Goal: Information Seeking & Learning: Check status

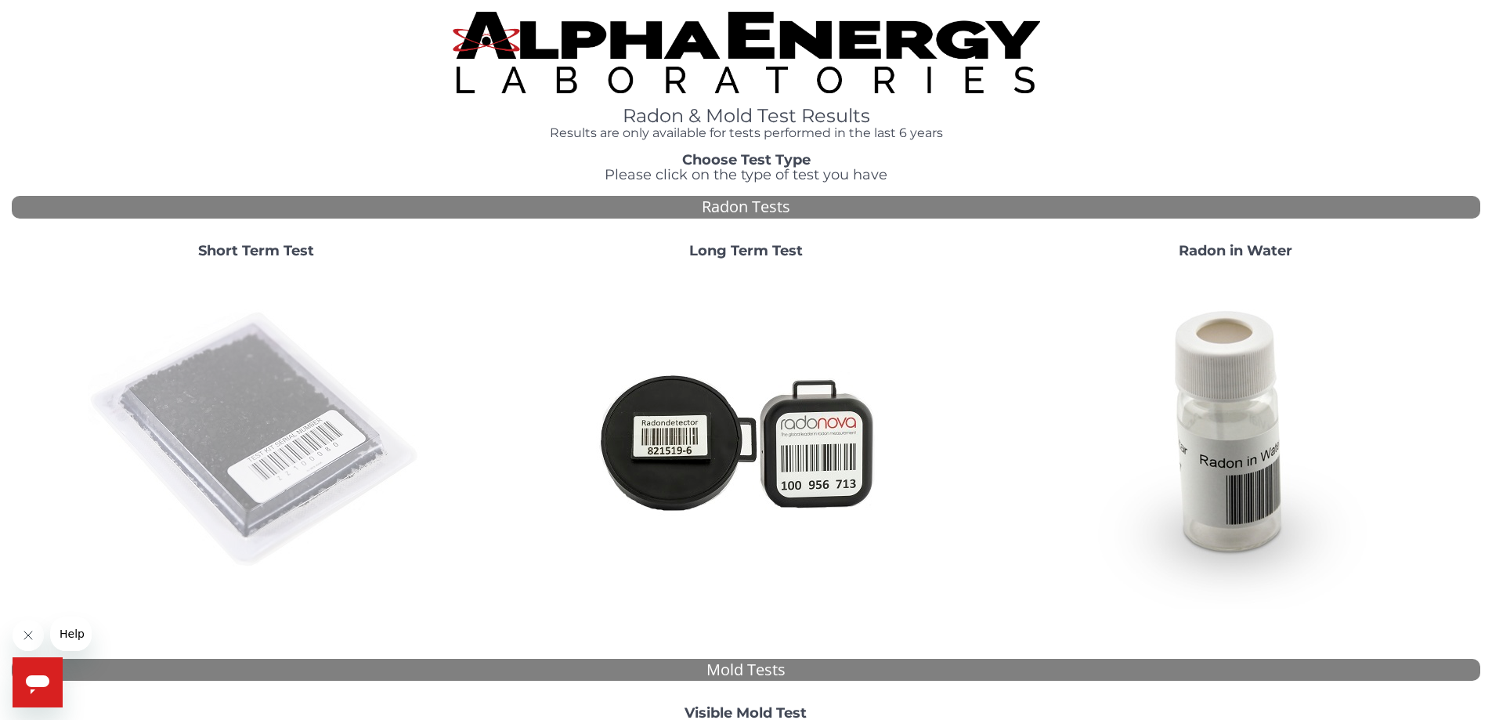
click at [223, 384] on img at bounding box center [256, 440] width 337 height 337
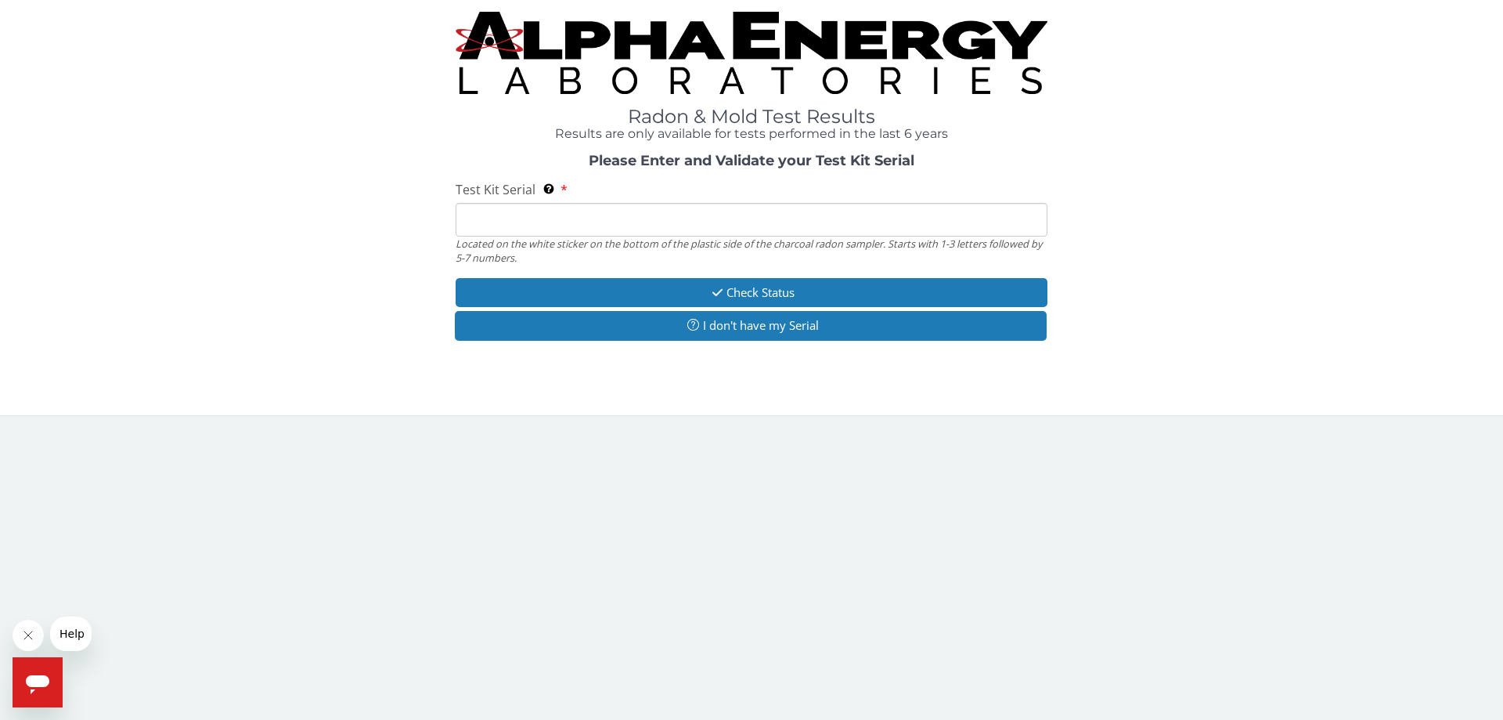
click at [573, 218] on input "Test Kit Serial Located on the white sticker on the bottom of the plastic side …" at bounding box center [752, 220] width 592 height 34
paste input "AA616489"
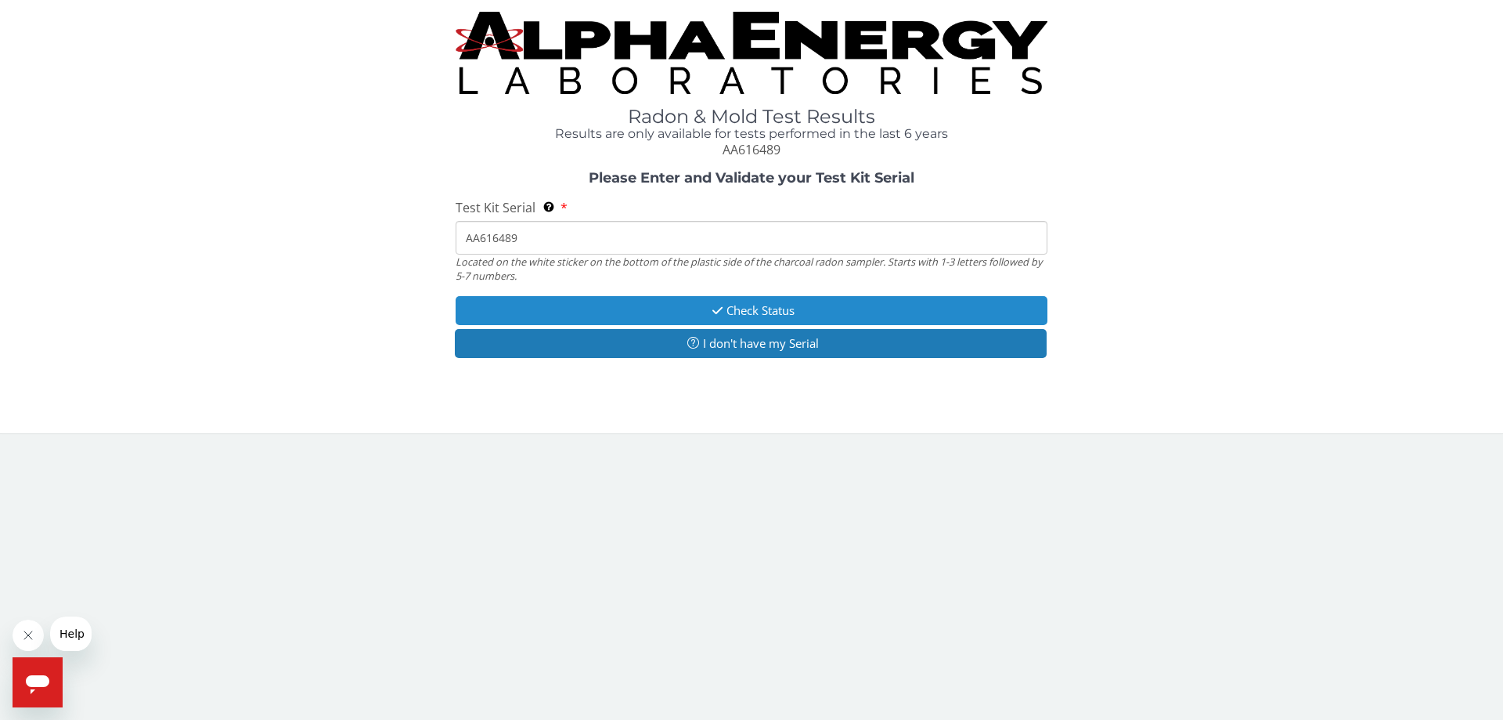
type input "AA616489"
click at [638, 302] on button "Check Status" at bounding box center [752, 310] width 592 height 29
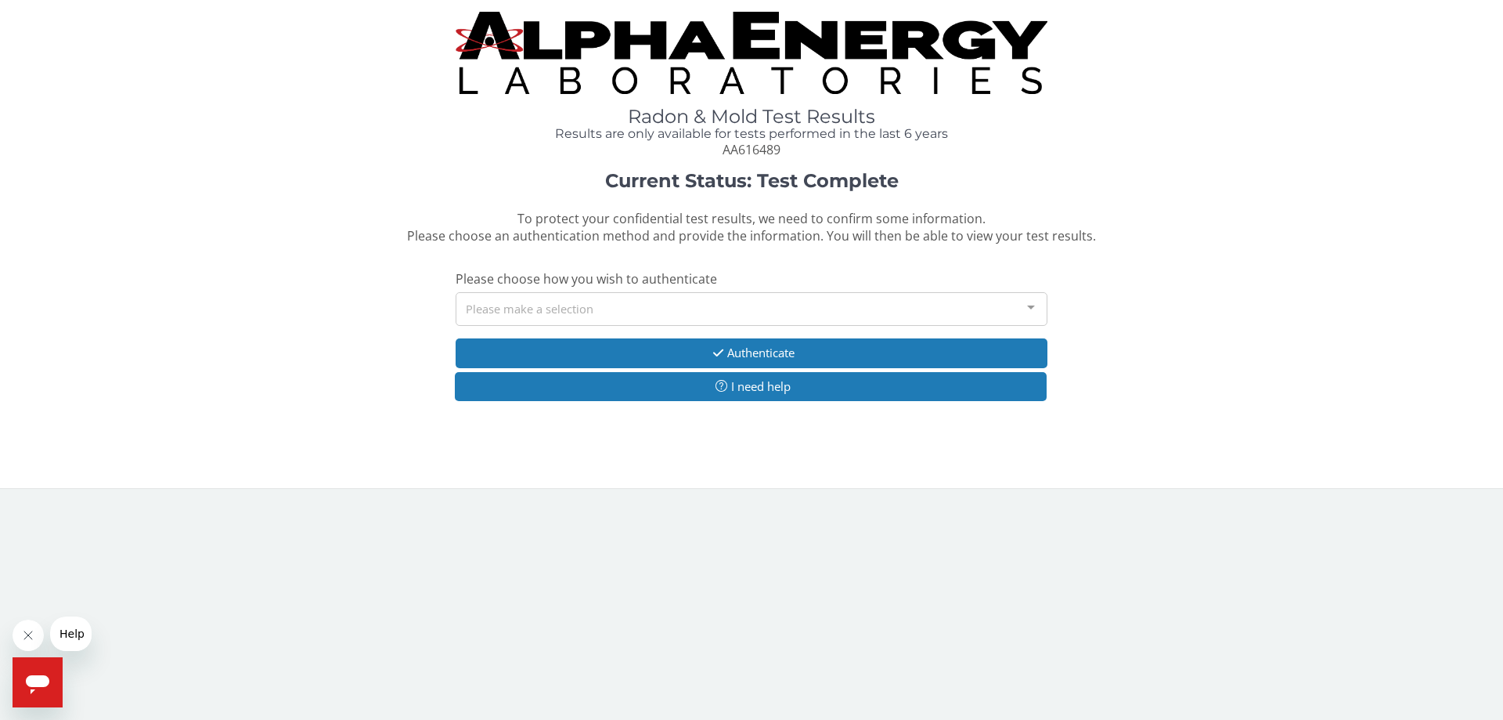
click at [616, 309] on div "Please make a selection" at bounding box center [752, 309] width 592 height 34
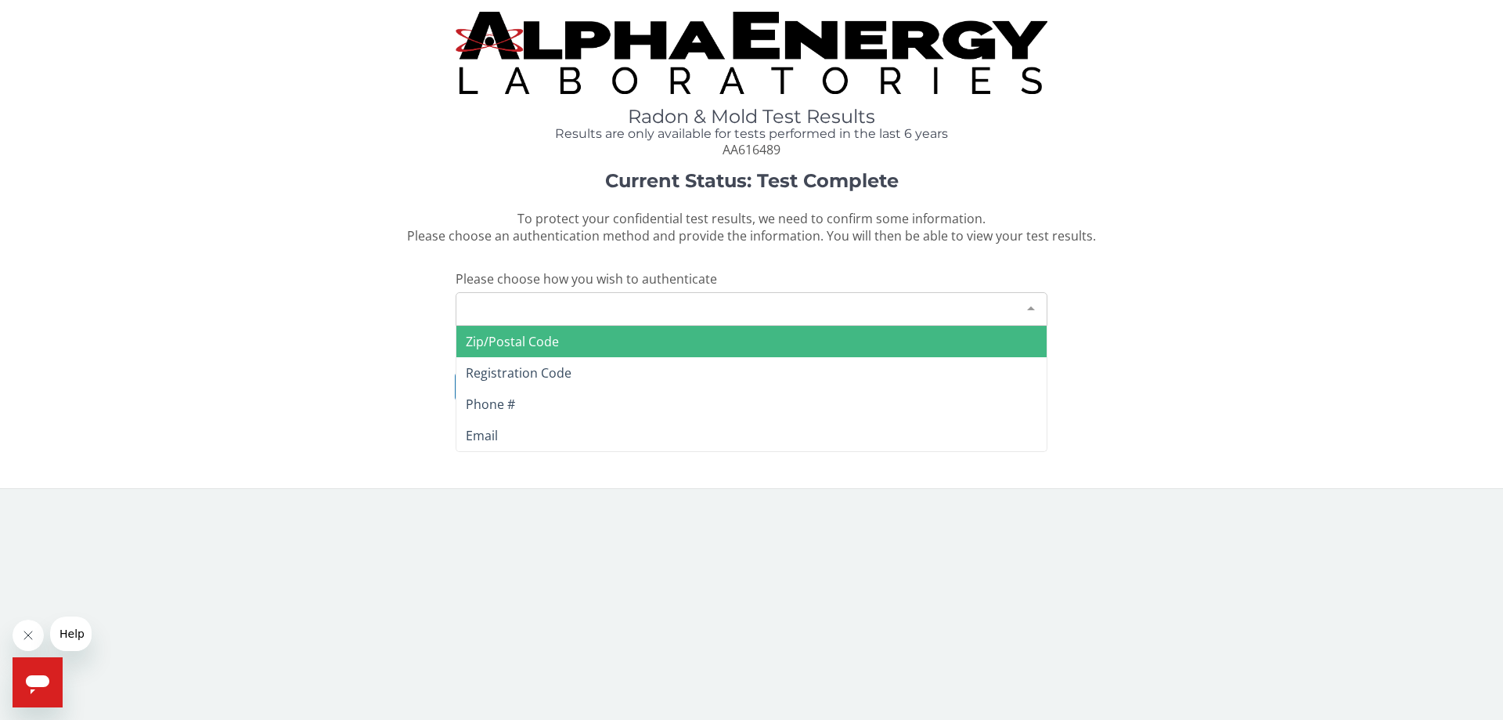
click at [506, 337] on span "Zip/Postal Code" at bounding box center [512, 341] width 93 height 17
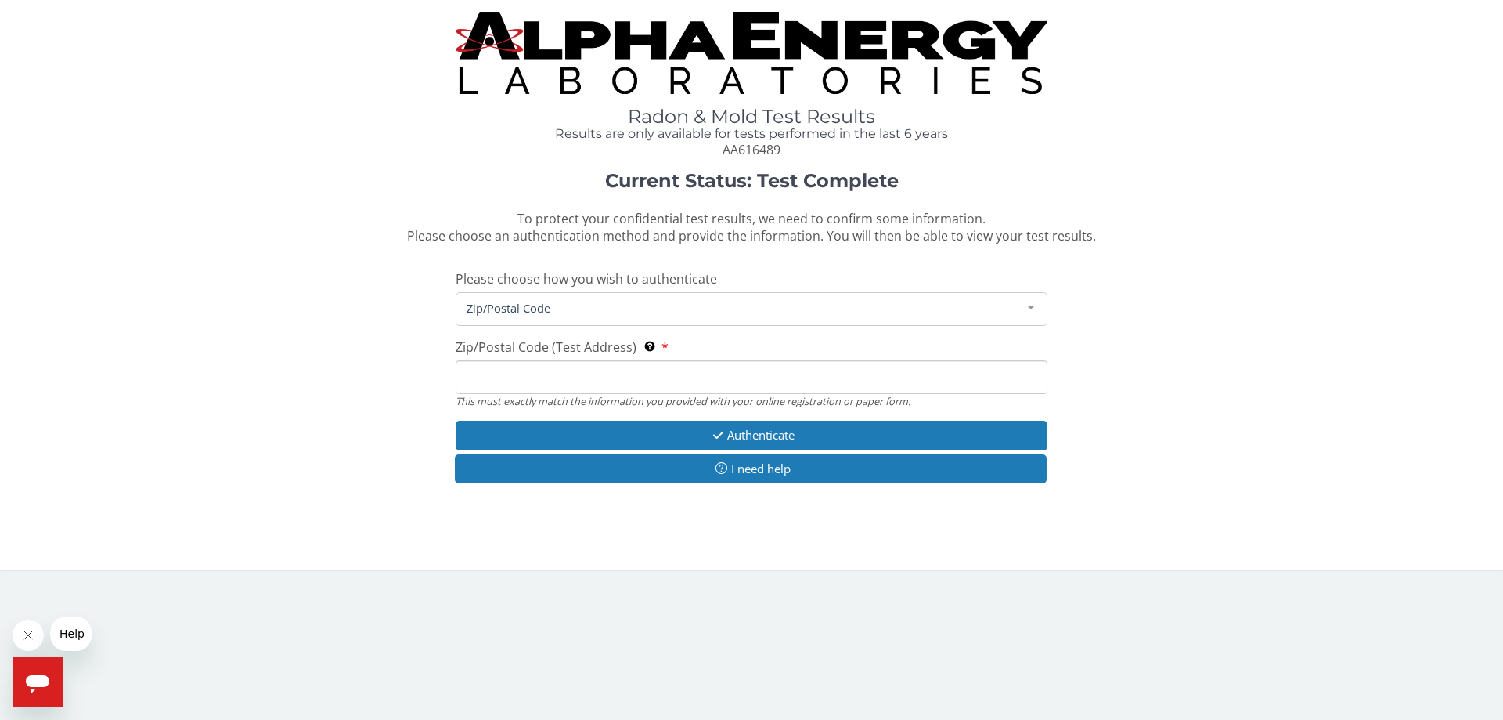
click at [517, 370] on input "Zip/Postal Code (Test Address) This must exactly match the information you prov…" at bounding box center [752, 377] width 592 height 34
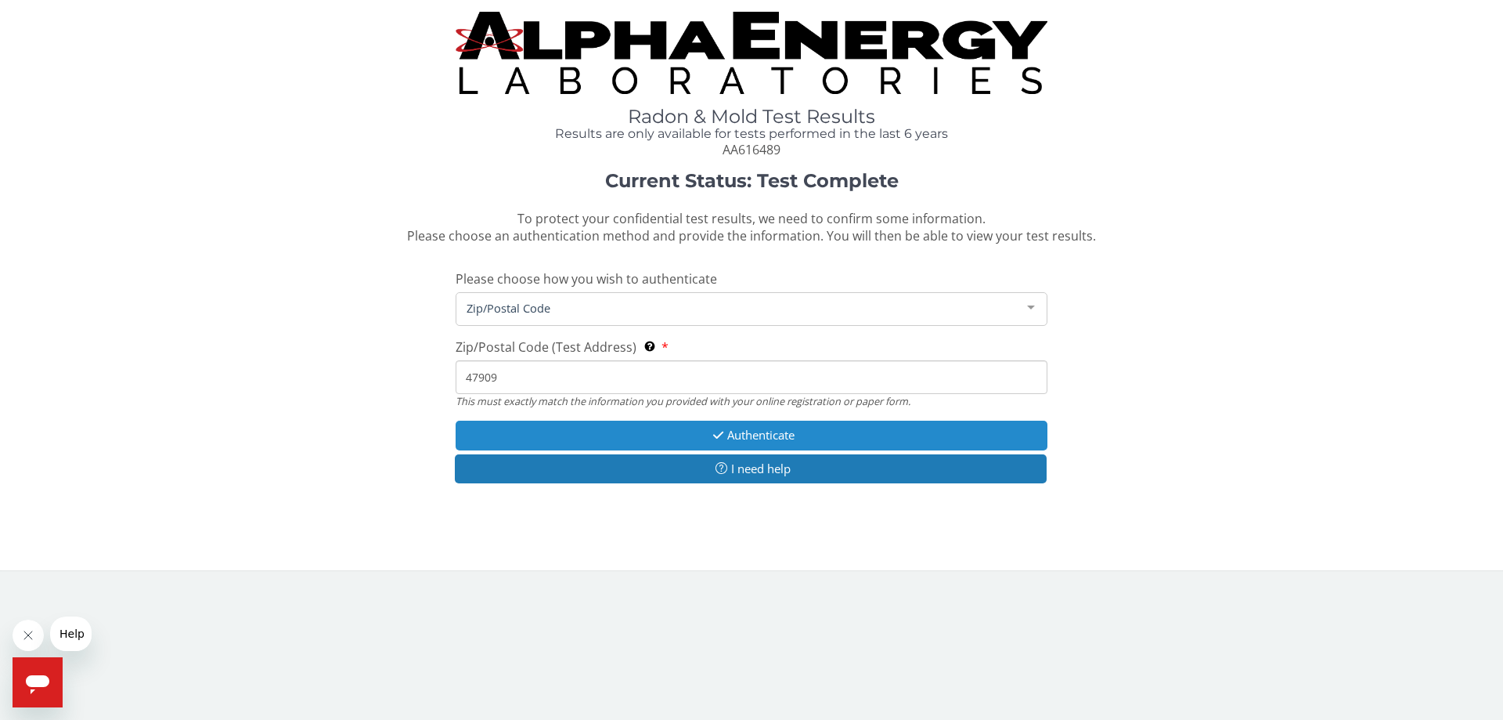
type input "47909"
click at [617, 436] on button "Authenticate" at bounding box center [752, 434] width 592 height 29
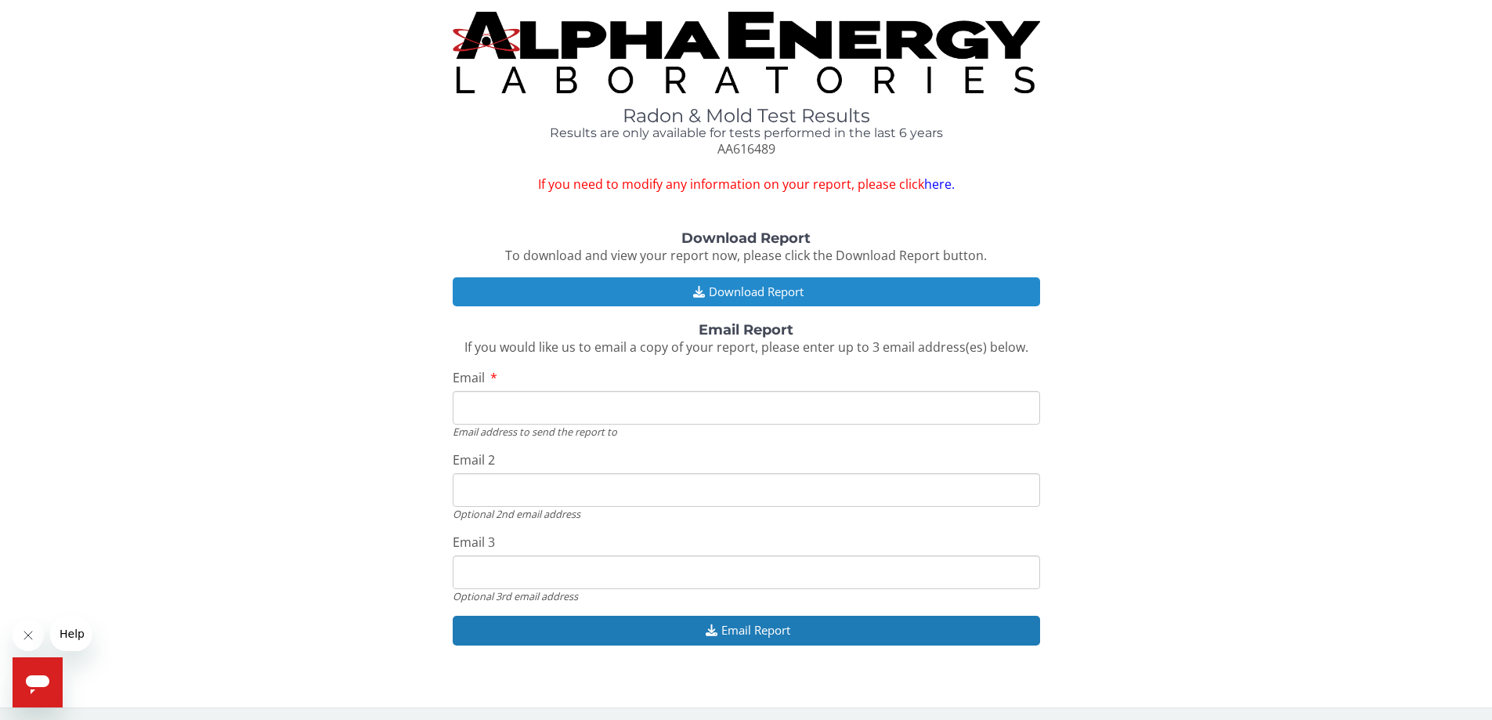
click at [727, 290] on button "Download Report" at bounding box center [746, 291] width 587 height 29
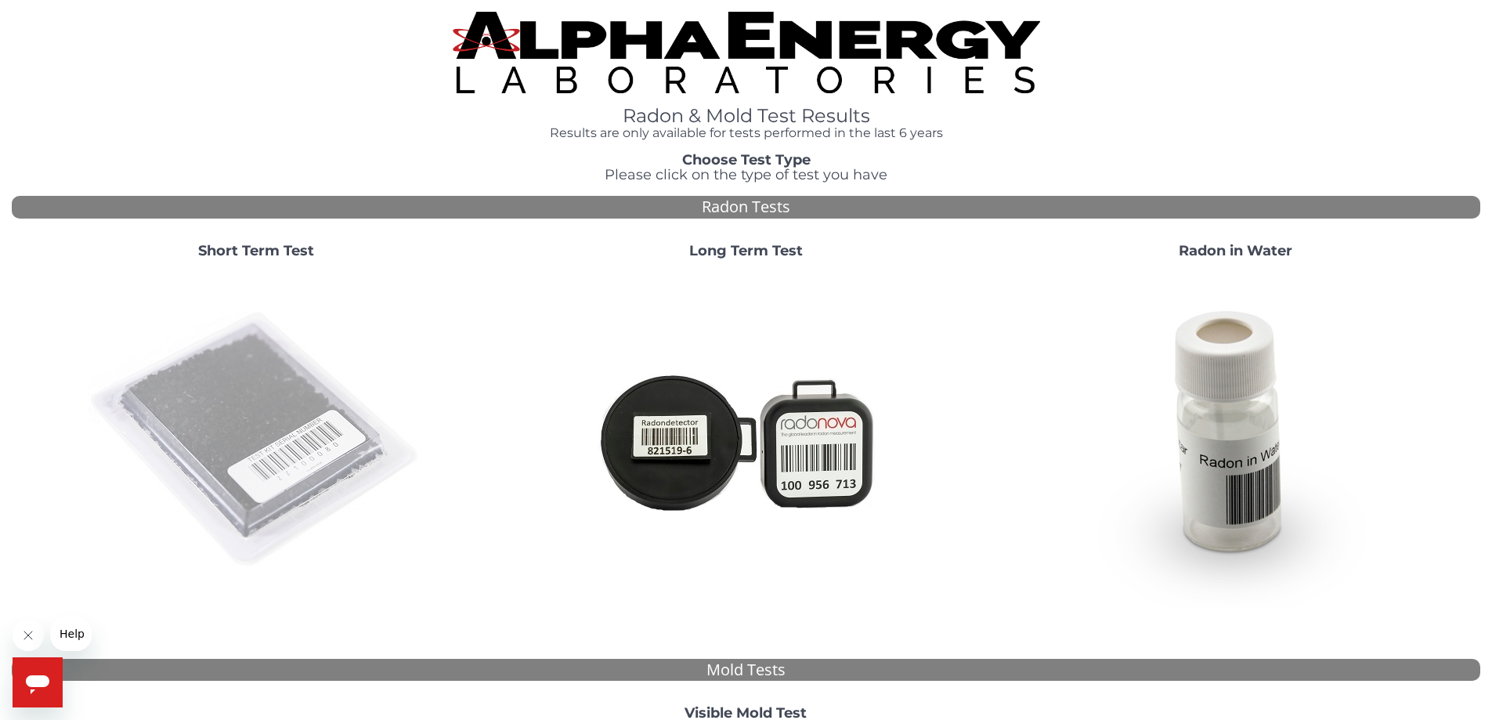
click at [265, 369] on img at bounding box center [256, 440] width 337 height 337
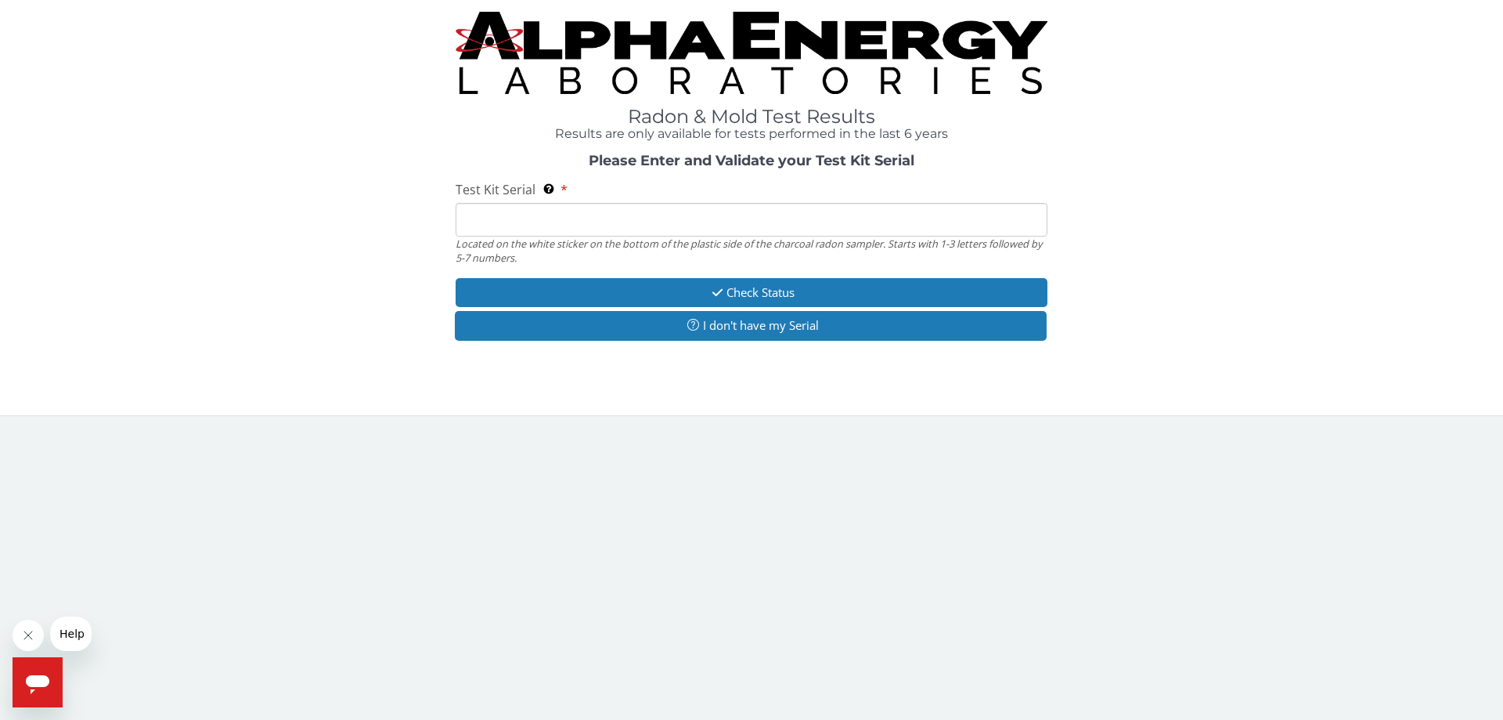
click at [587, 221] on input "Test Kit Serial Located on the white sticker on the bottom of the plastic side …" at bounding box center [752, 220] width 592 height 34
paste input "AA616489"
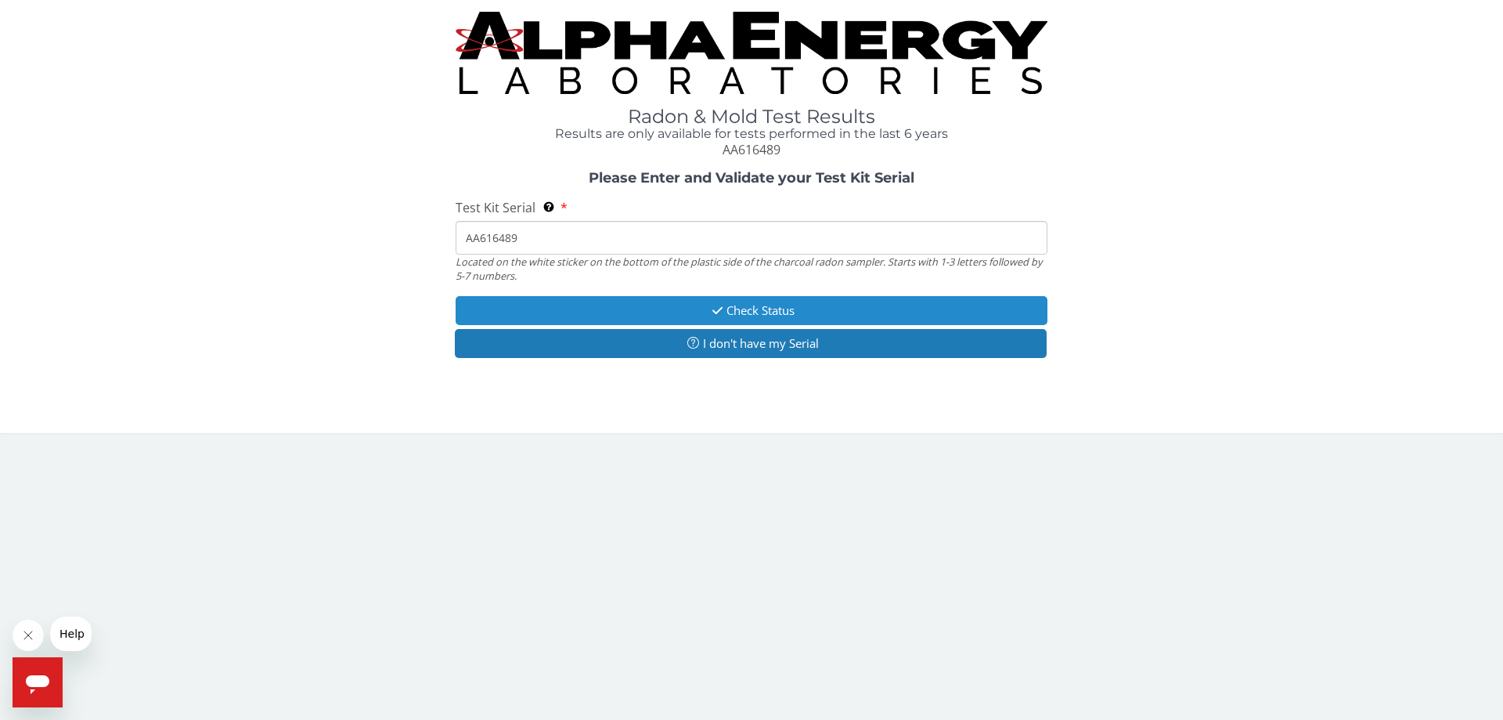
type input "AA616489"
click at [636, 312] on button "Check Status" at bounding box center [752, 310] width 592 height 29
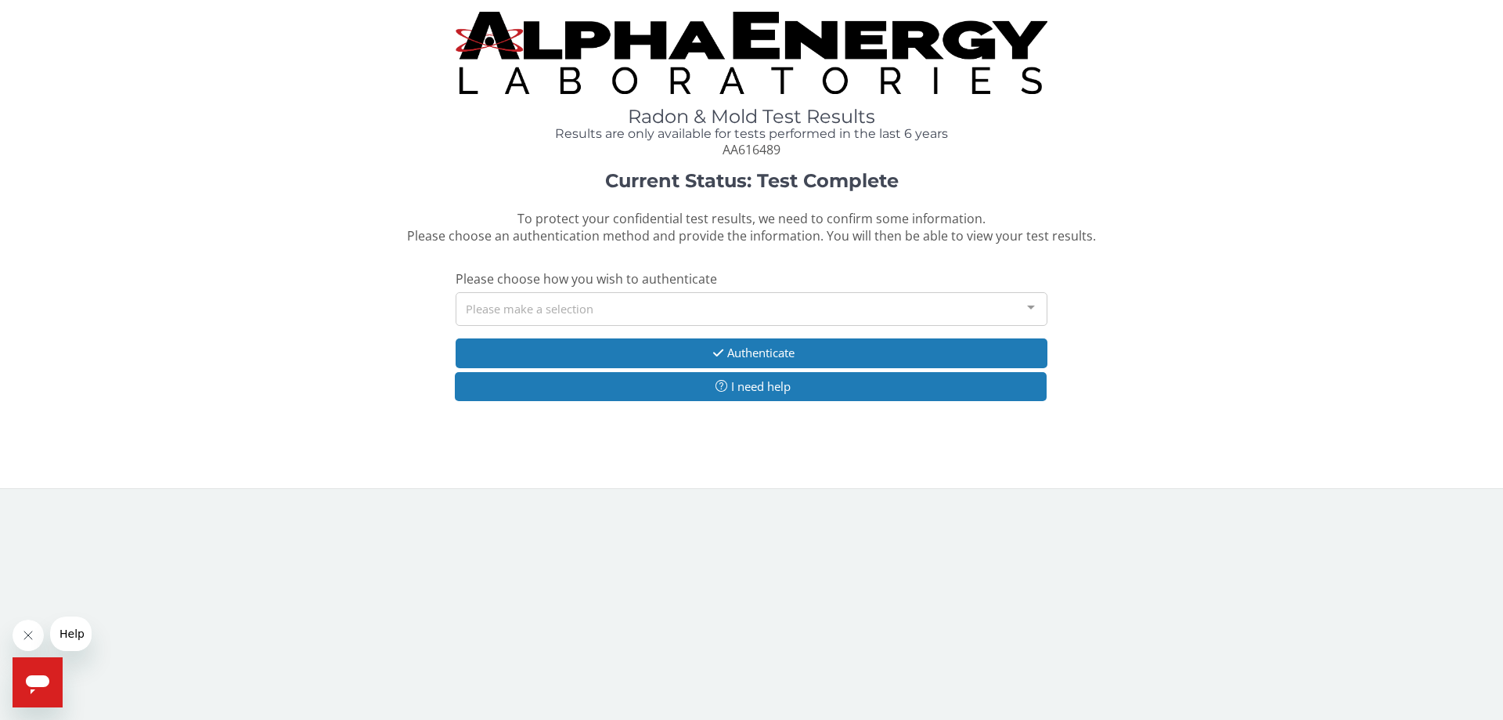
click at [737, 306] on div "Please make a selection" at bounding box center [752, 309] width 592 height 34
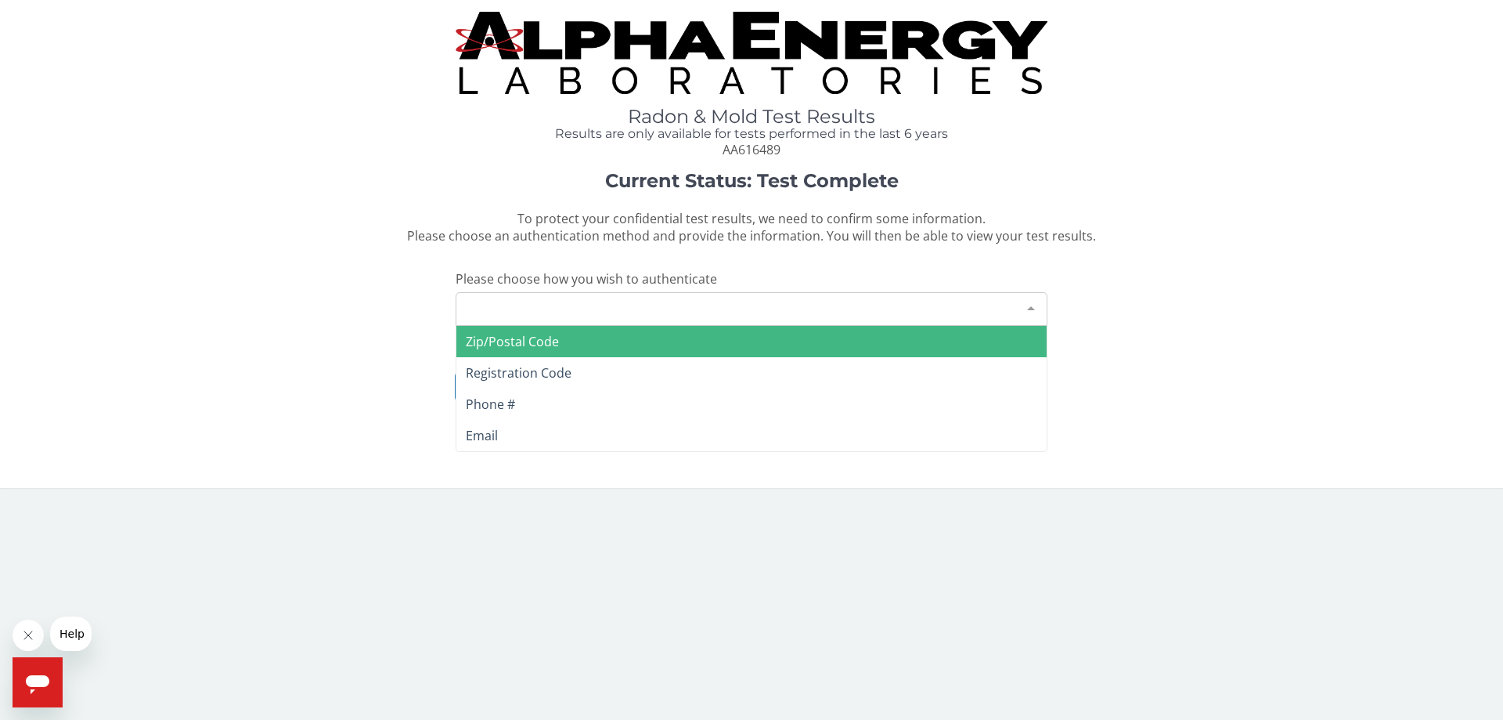
click at [536, 338] on span "Zip/Postal Code" at bounding box center [512, 341] width 93 height 17
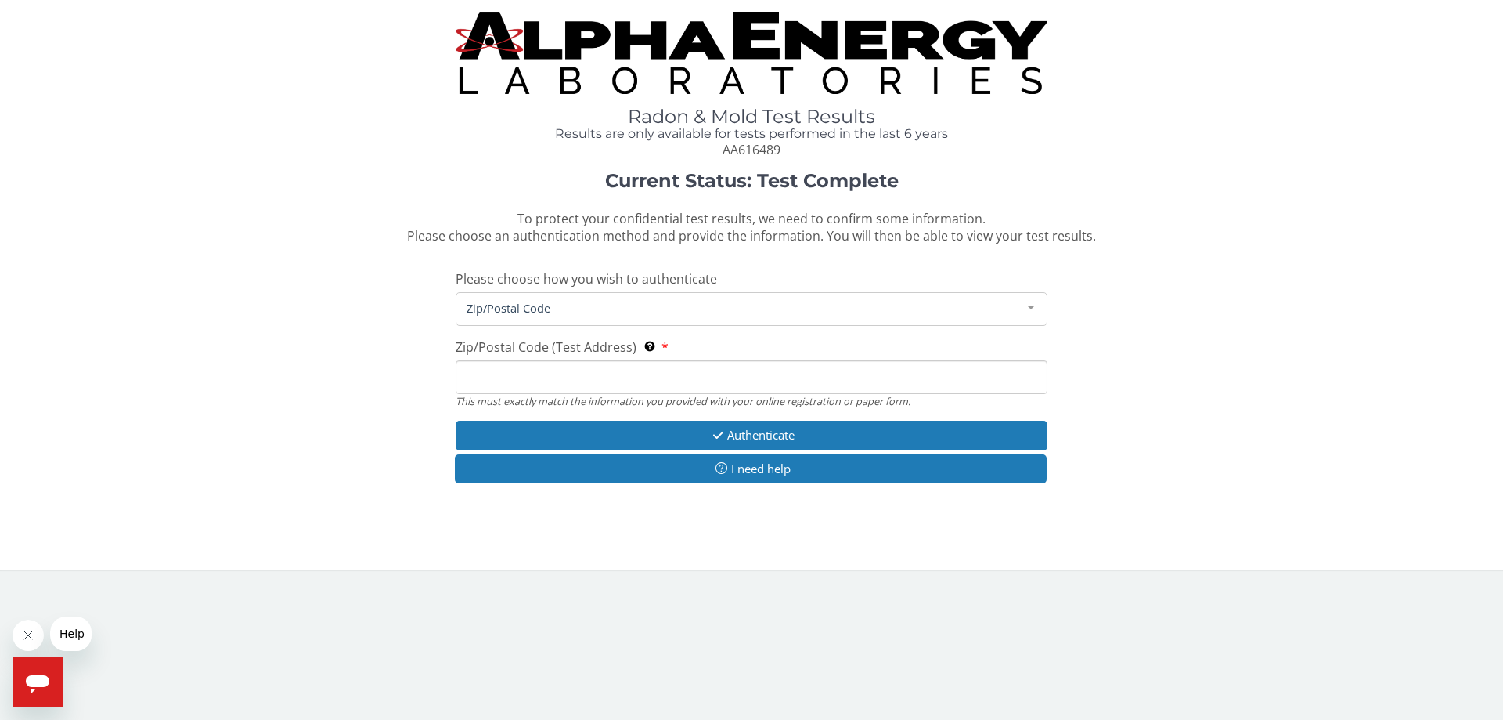
click at [526, 372] on input "Zip/Postal Code (Test Address) This must exactly match the information you prov…" at bounding box center [752, 377] width 592 height 34
type input "47909"
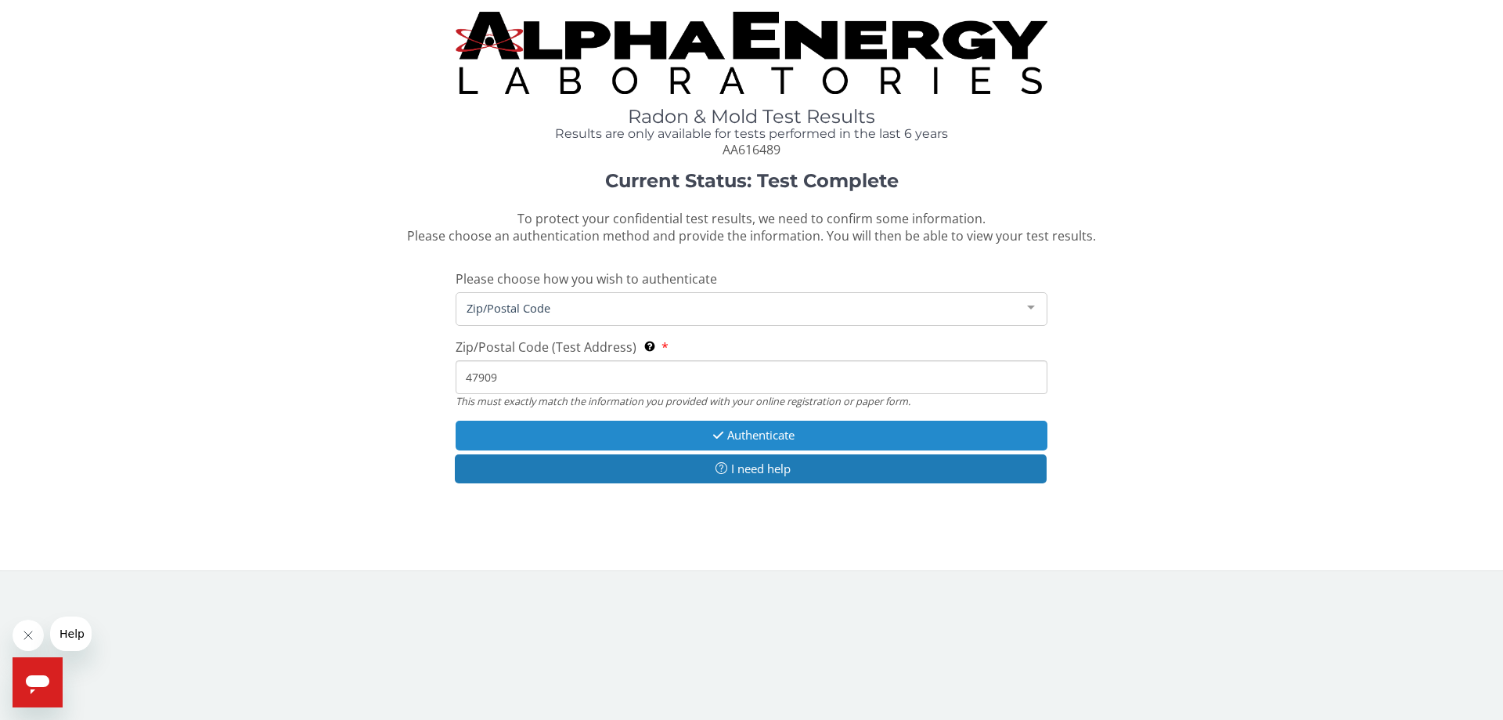
click at [565, 434] on button "Authenticate" at bounding box center [752, 434] width 592 height 29
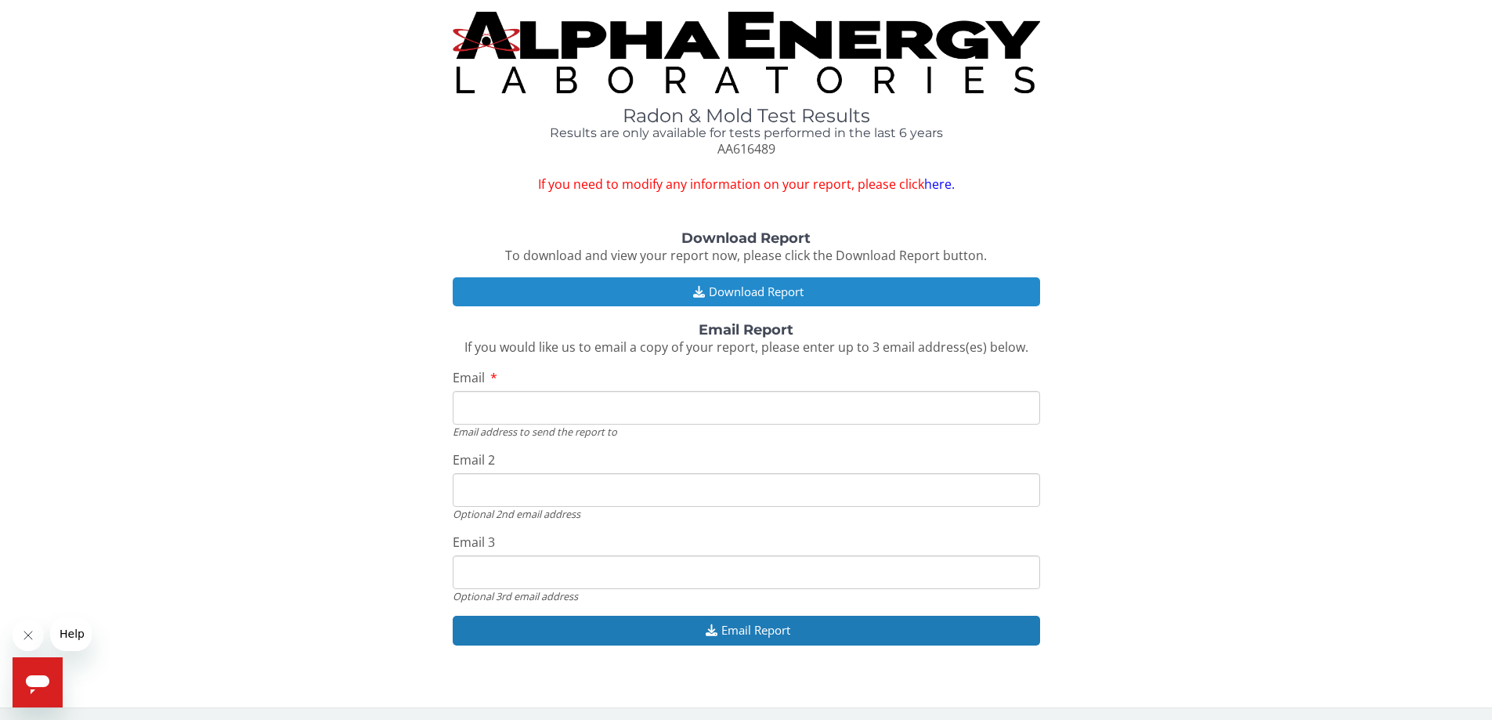
click at [763, 281] on button "Download Report" at bounding box center [746, 291] width 587 height 29
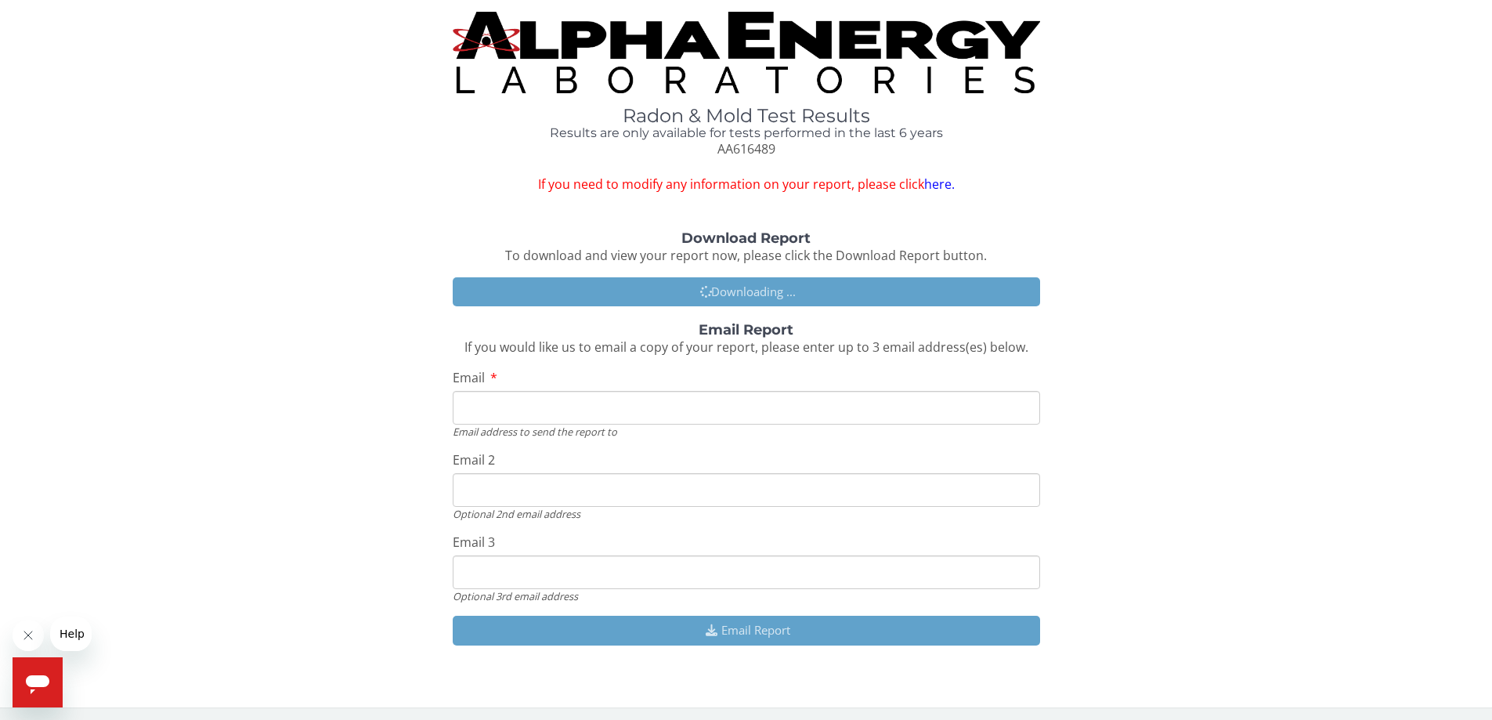
click at [617, 402] on input "Email" at bounding box center [746, 408] width 587 height 34
click at [527, 403] on input "Email" at bounding box center [746, 408] width 587 height 34
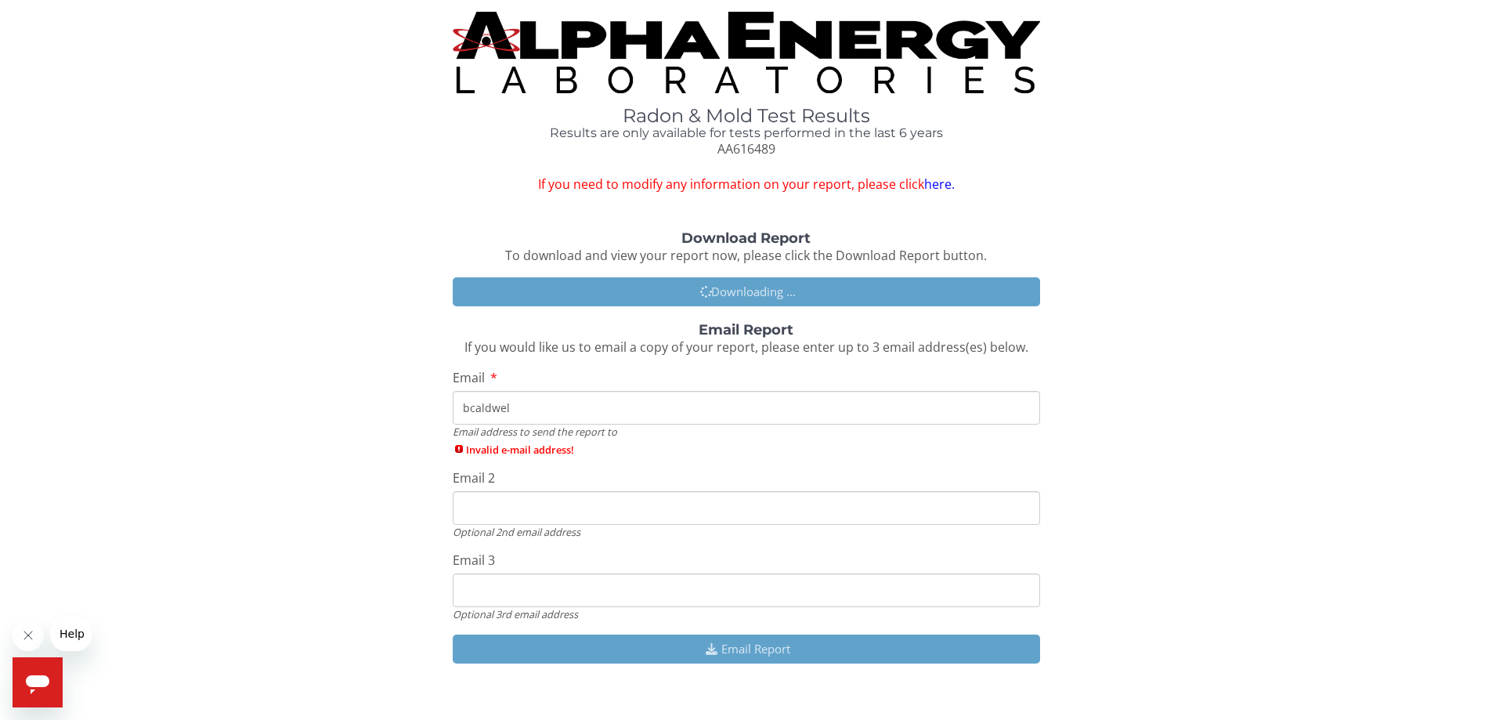
type input "bcaldwell"
